Goal: Transaction & Acquisition: Book appointment/travel/reservation

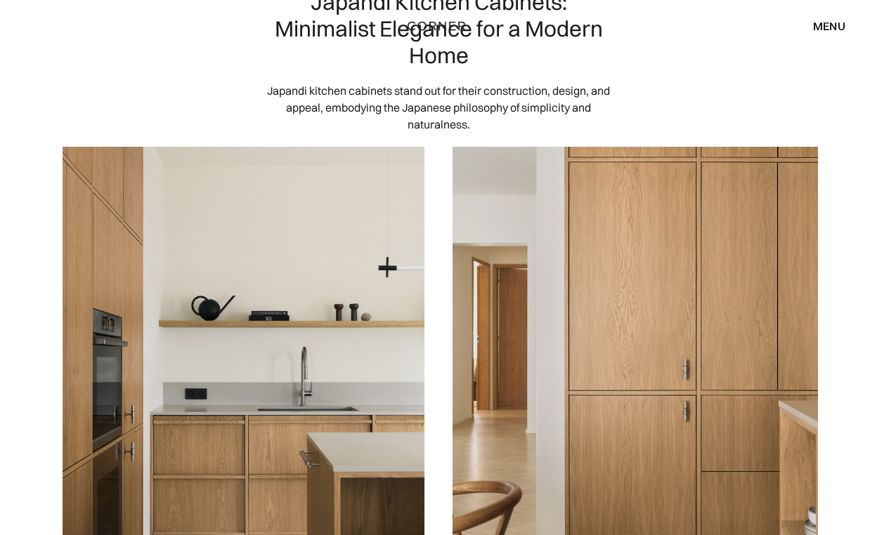
scroll to position [100, 0]
click at [817, 34] on div "menu close" at bounding box center [822, 26] width 46 height 24
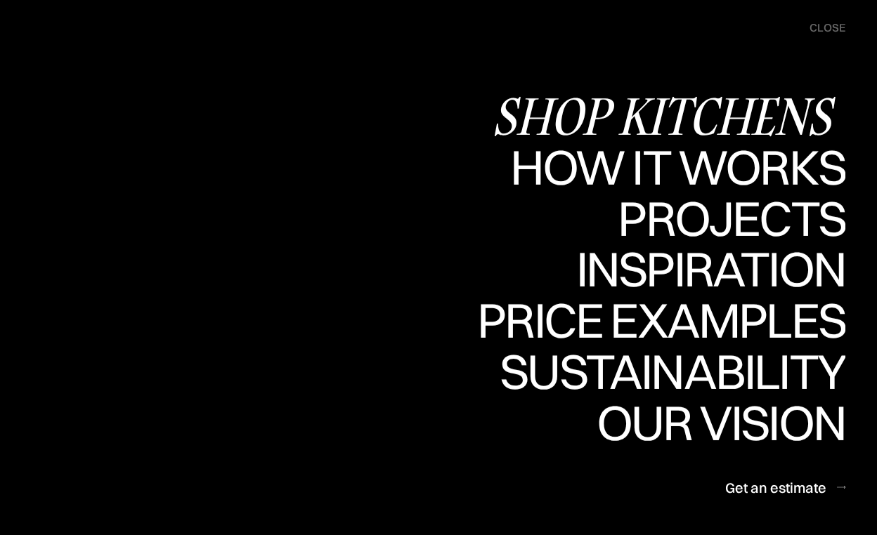
click at [736, 119] on div "Shop Kitchens" at bounding box center [668, 115] width 353 height 49
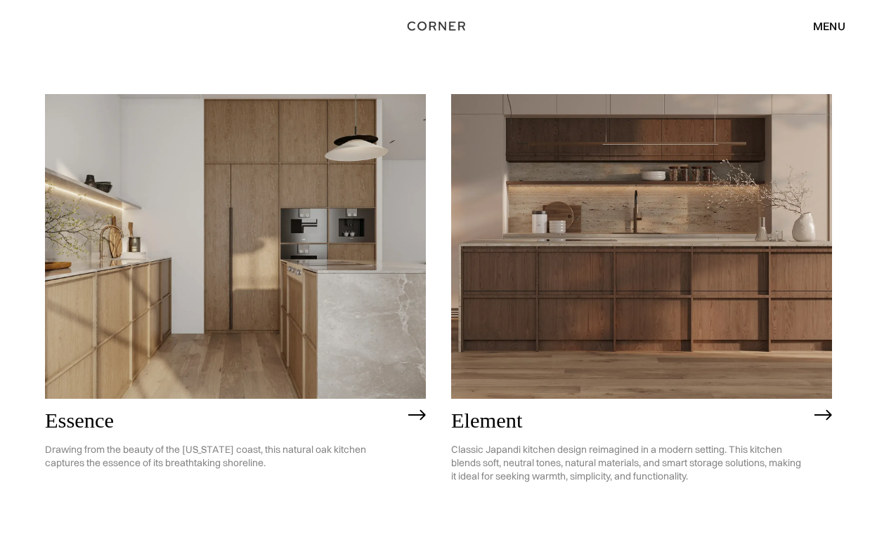
scroll to position [626, 0]
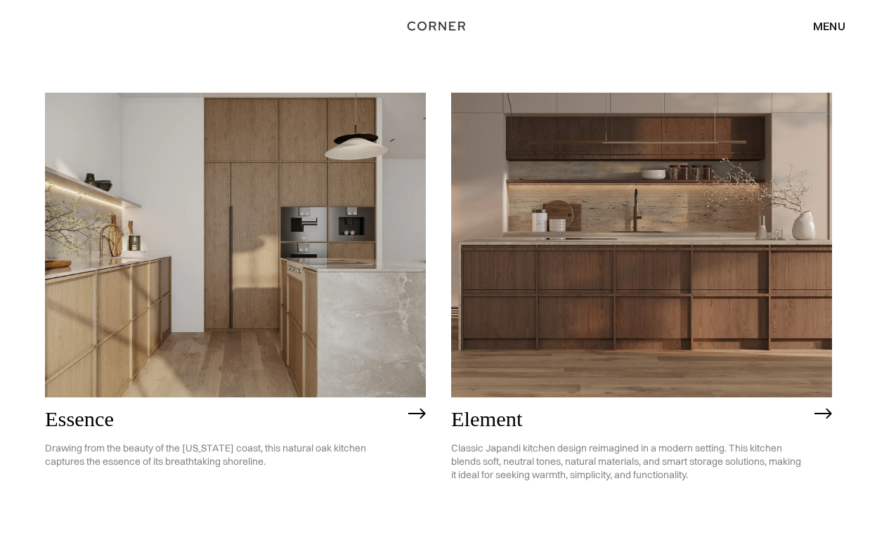
click at [126, 350] on img at bounding box center [235, 245] width 381 height 305
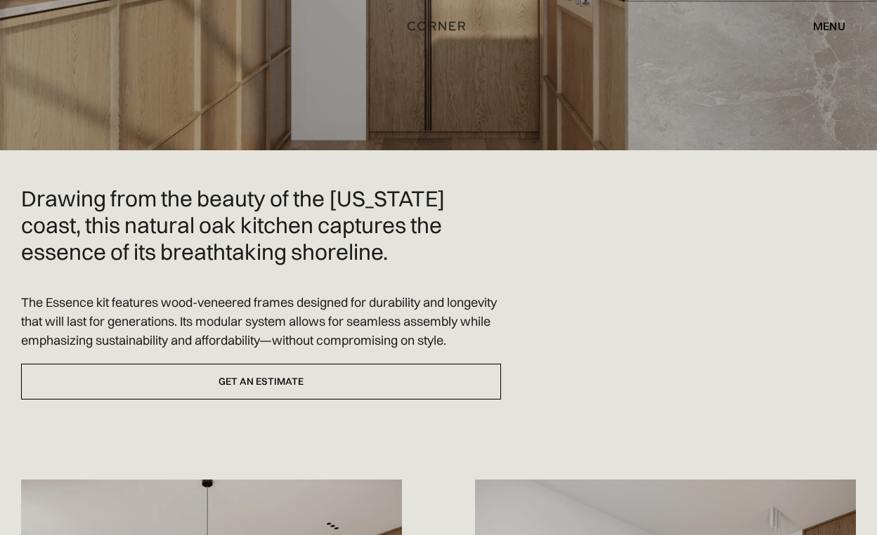
scroll to position [226, 0]
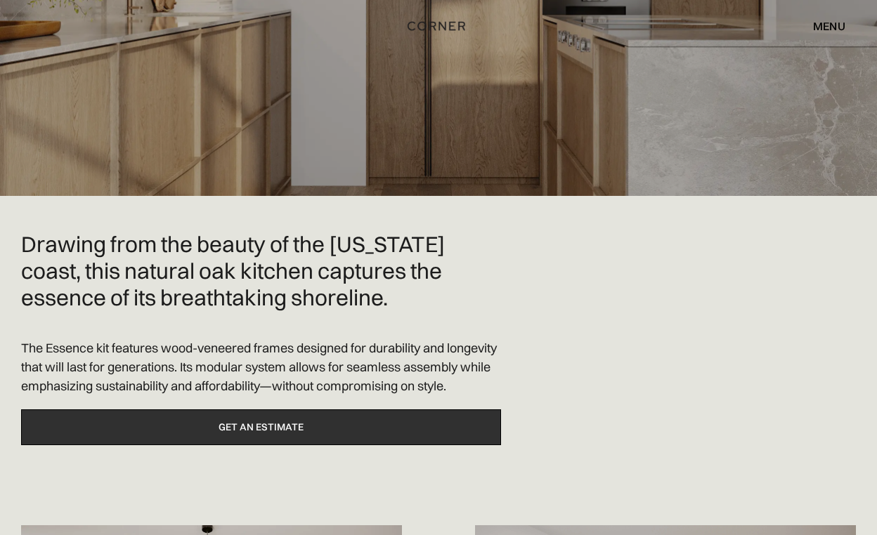
click at [293, 446] on link "Get an estimate" at bounding box center [261, 428] width 480 height 36
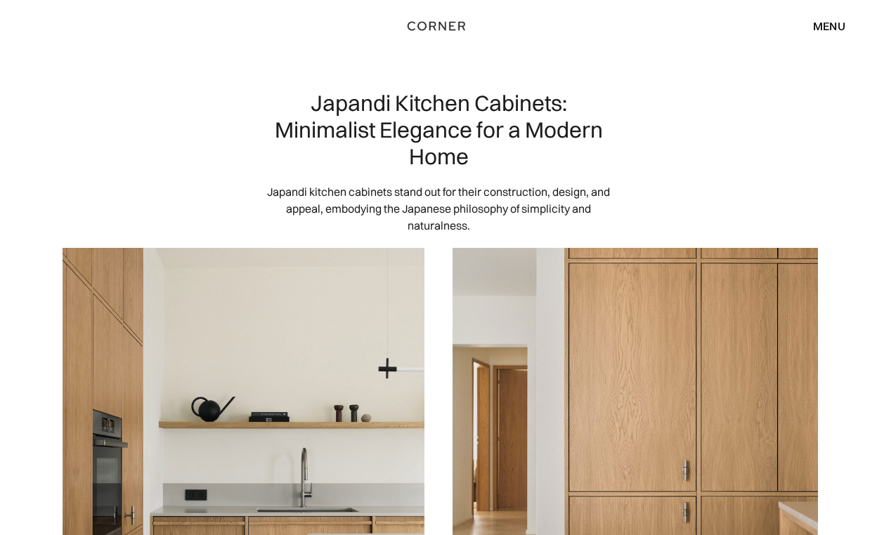
click at [840, 36] on div "menu close" at bounding box center [822, 26] width 46 height 24
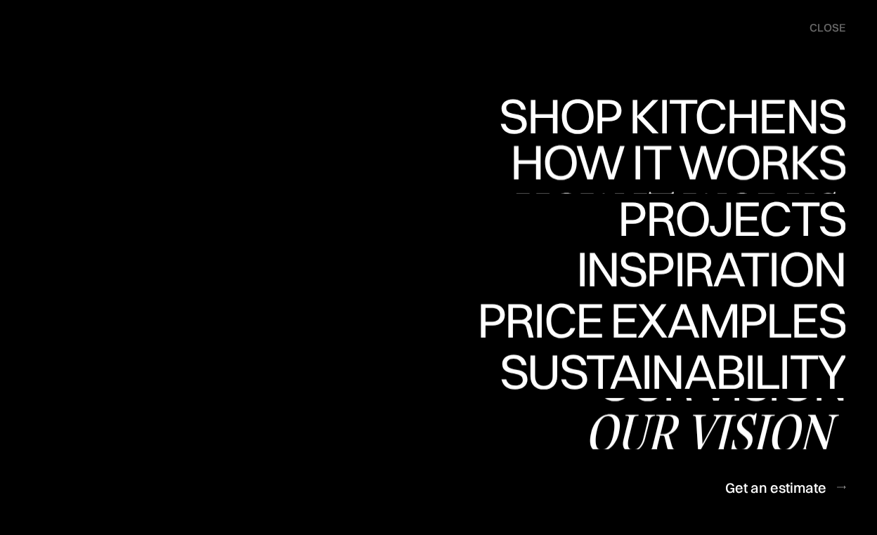
click at [755, 186] on div "How it works" at bounding box center [676, 210] width 339 height 49
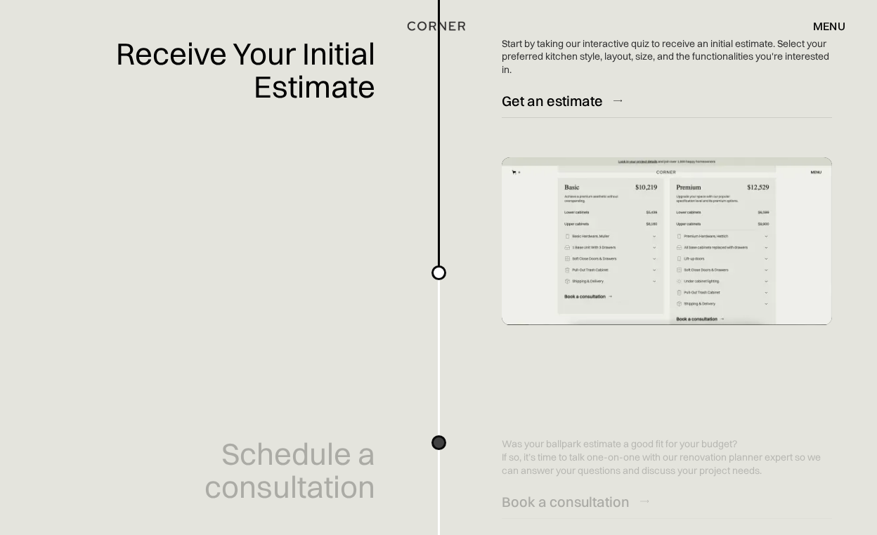
scroll to position [538, 0]
